Goal: Task Accomplishment & Management: Complete application form

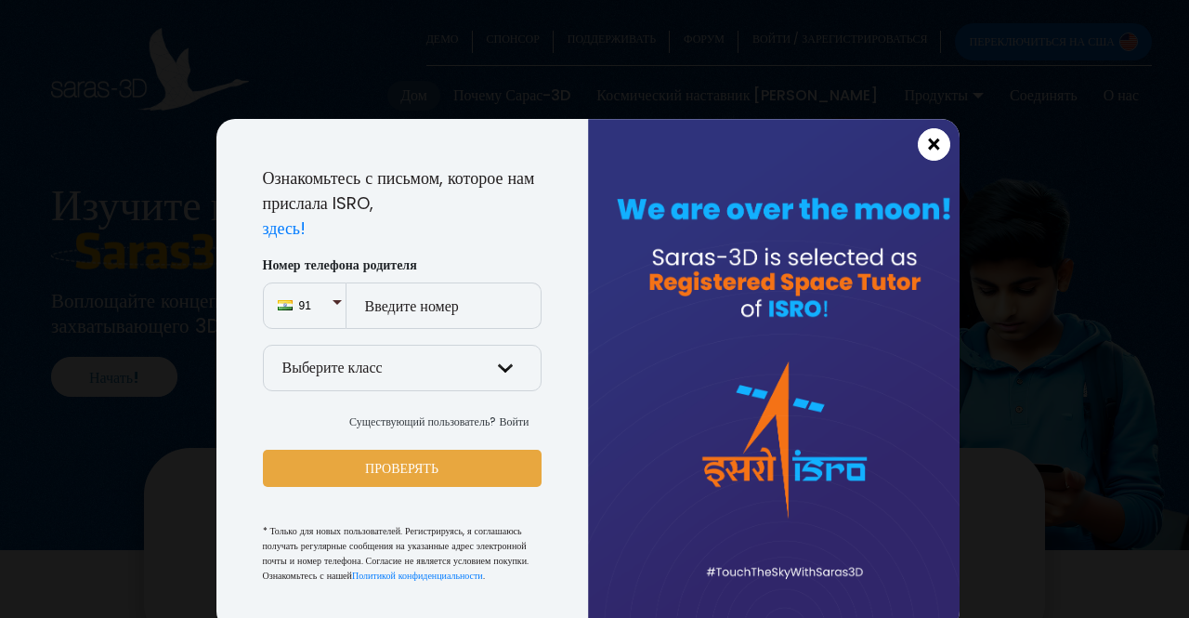
click at [928, 141] on font "×" at bounding box center [934, 144] width 16 height 33
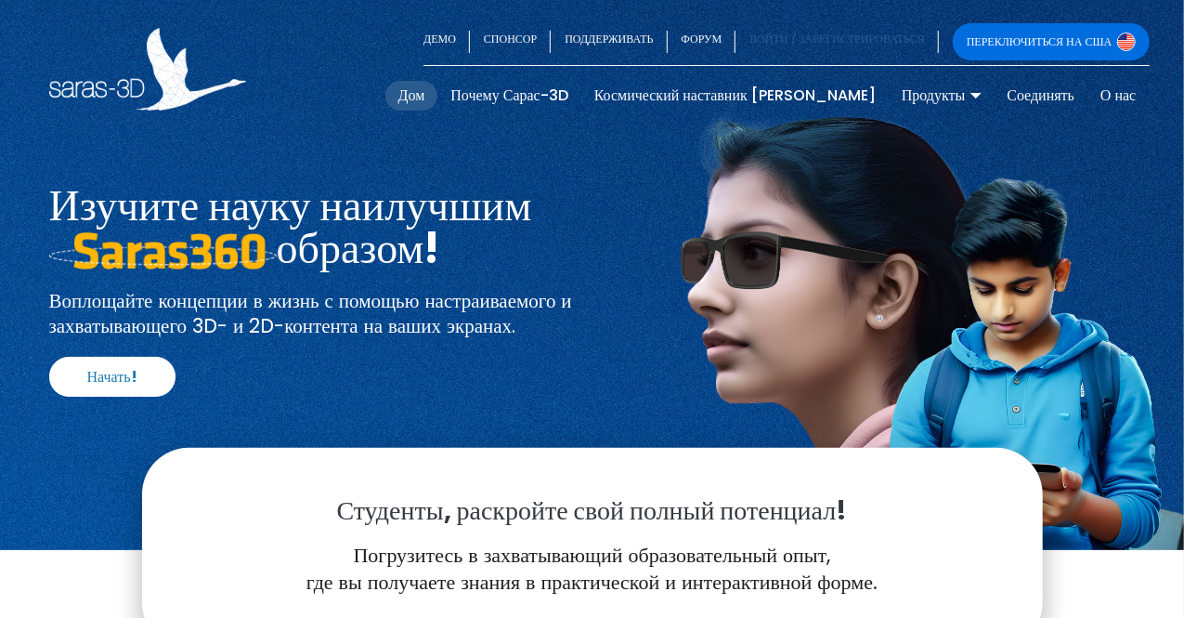
click at [838, 42] on font "ВОЙТИ / ЗАРЕГИСТРИРОВАТЬСЯ" at bounding box center [838, 39] width 176 height 16
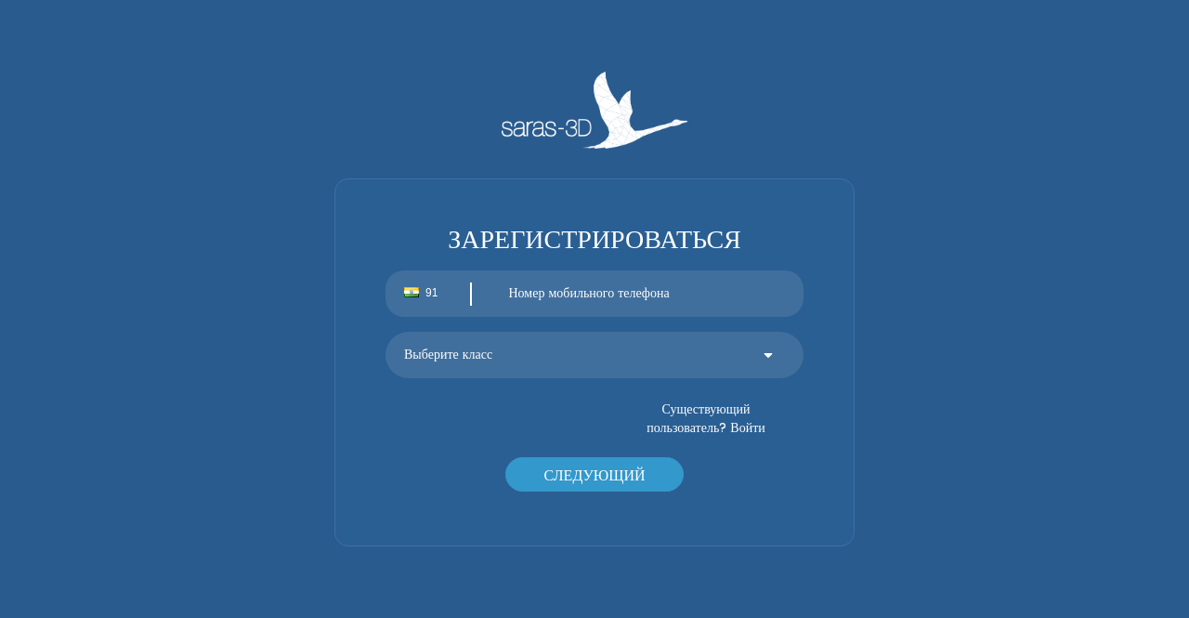
click at [838, 42] on body "ЗАРЕГИСТРИРОВАТЬСЯ 91 Выберите класс 9 класс 10 класс 11 класс 12 класс Существ…" at bounding box center [594, 309] width 1189 height 618
click at [331, 277] on div "ЗАРЕГИСТРИРОВАТЬСЯ 91 Выберите класс 9 класс 10 класс 11 класс 12 класс Существ…" at bounding box center [595, 310] width 548 height 476
click at [422, 298] on div "91" at bounding box center [438, 293] width 105 height 46
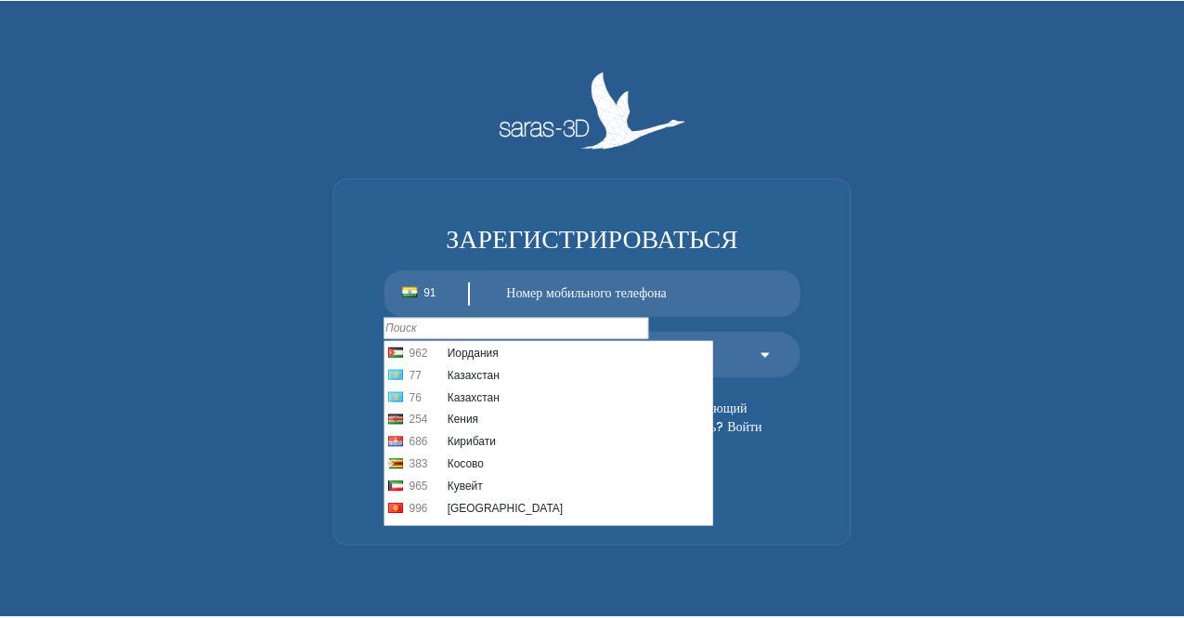
scroll to position [2406, 0]
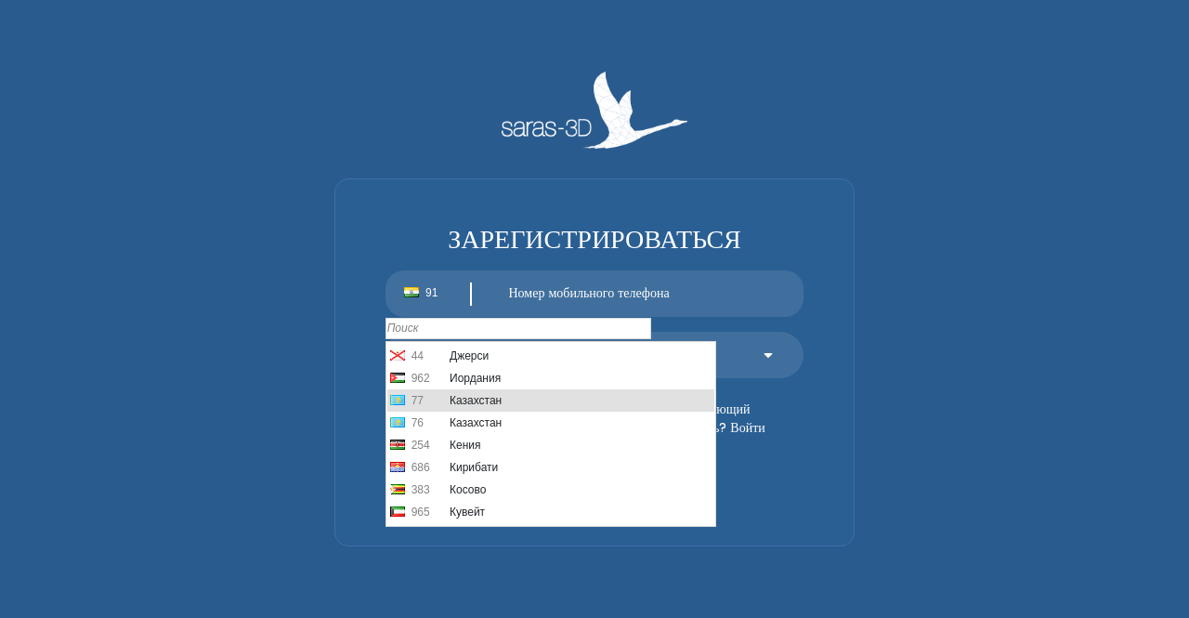
click at [517, 390] on li "77 [GEOGRAPHIC_DATA]" at bounding box center [550, 400] width 327 height 22
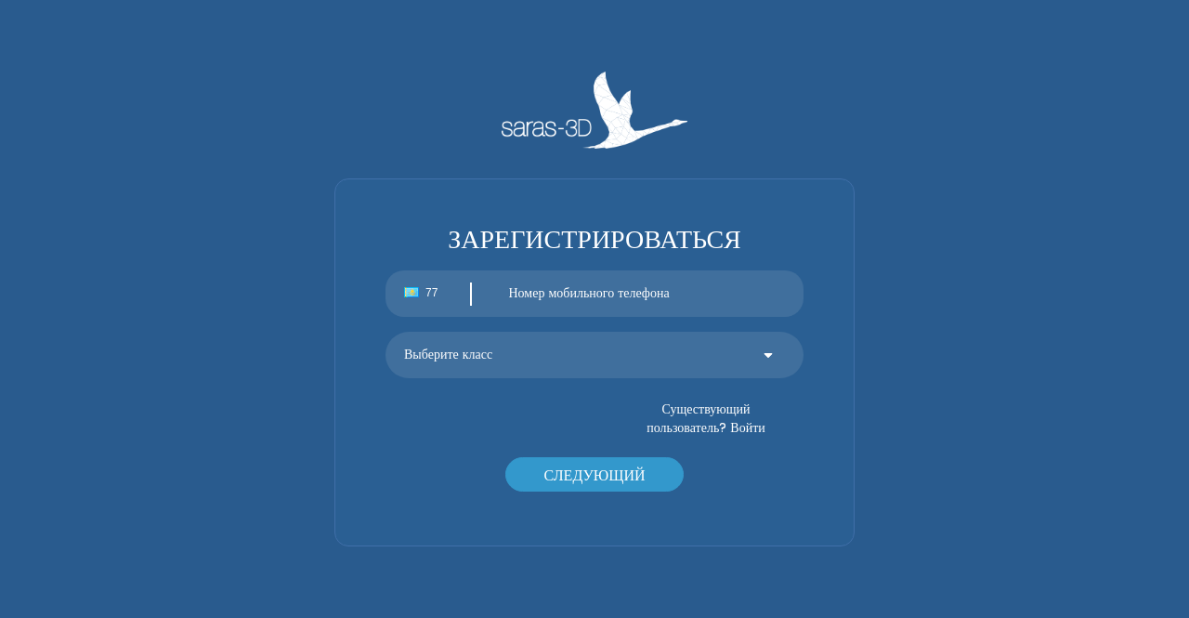
click at [568, 294] on input "text" at bounding box center [648, 293] width 314 height 46
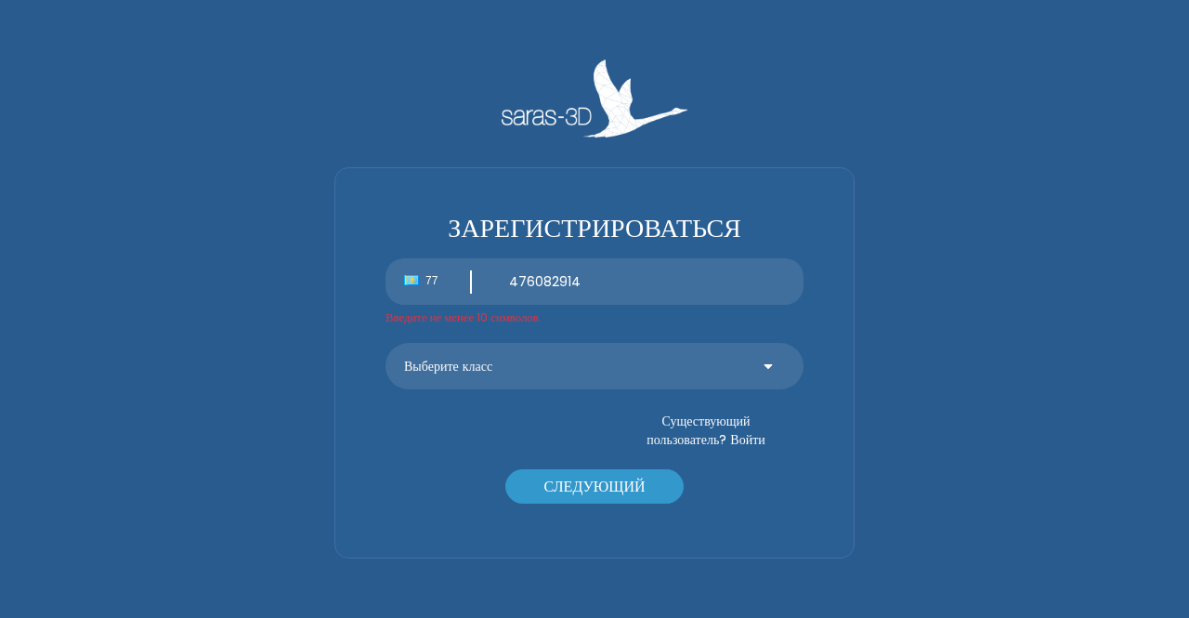
click at [435, 292] on div "77" at bounding box center [438, 281] width 105 height 46
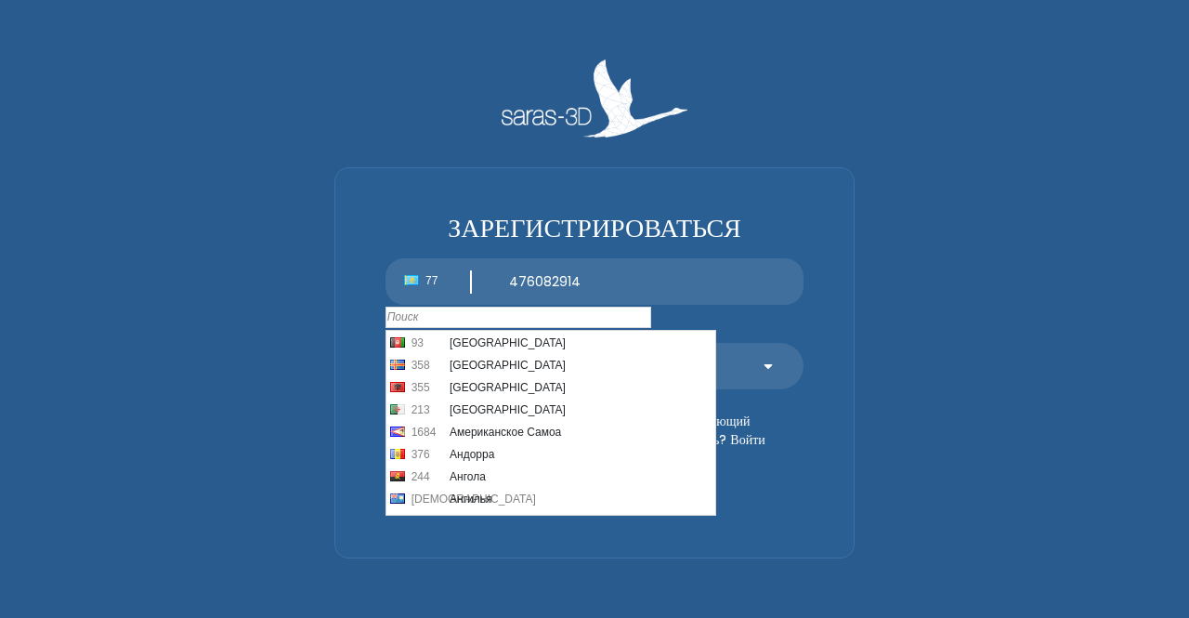
click at [923, 348] on div "ЗАРЕГИСТРИРОВАТЬСЯ 77 476082914 Введите не менее 10 символов. Выберите класс 9 …" at bounding box center [594, 308] width 1096 height 499
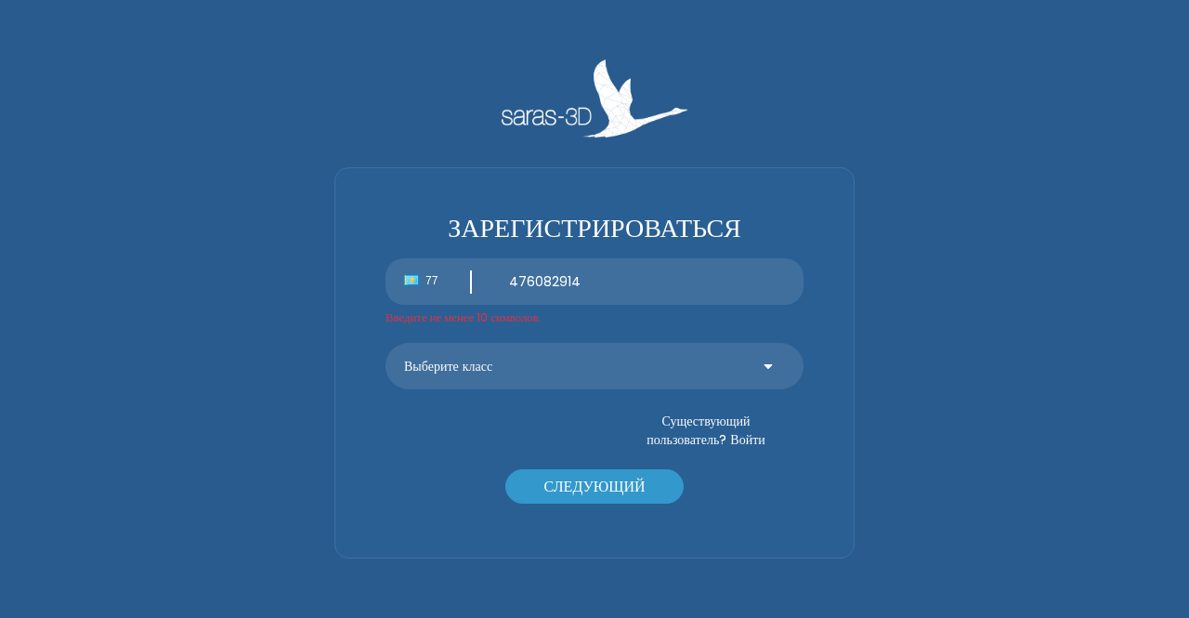
click at [508, 283] on input "476082914" at bounding box center [648, 281] width 314 height 46
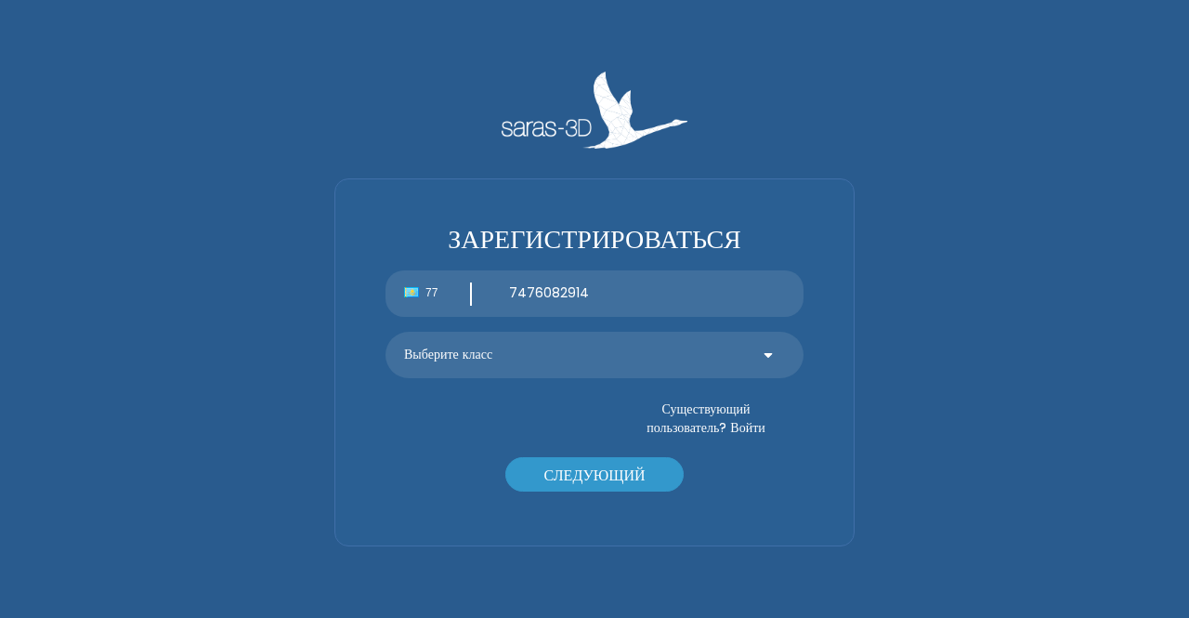
type input "7476082914"
click at [517, 345] on select "Выберите класс 9 класс 10 класс 11 класс 12 класс" at bounding box center [595, 355] width 418 height 46
select select "9"
click at [386, 332] on select "Выберите класс 9 класс 10 класс 11 класс 12 класс" at bounding box center [595, 355] width 418 height 46
click at [571, 473] on font "СЛЕДУЮЩИЙ" at bounding box center [593, 474] width 101 height 21
